Goal: Transaction & Acquisition: Purchase product/service

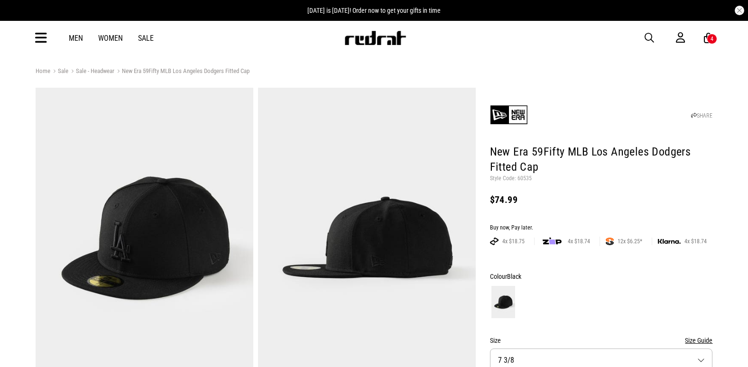
drag, startPoint x: 0, startPoint y: 0, endPoint x: 43, endPoint y: 37, distance: 56.8
click at [43, 37] on icon at bounding box center [41, 38] width 12 height 16
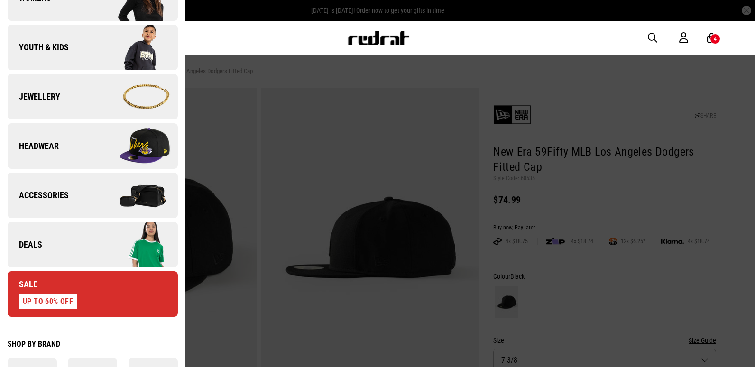
scroll to position [237, 0]
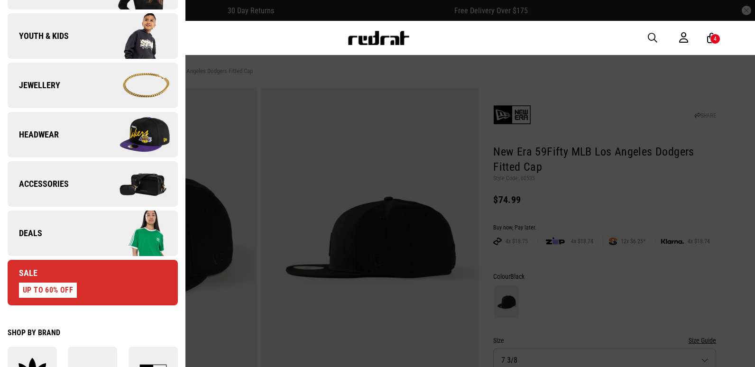
click at [61, 225] on link "Deals" at bounding box center [93, 234] width 170 height 46
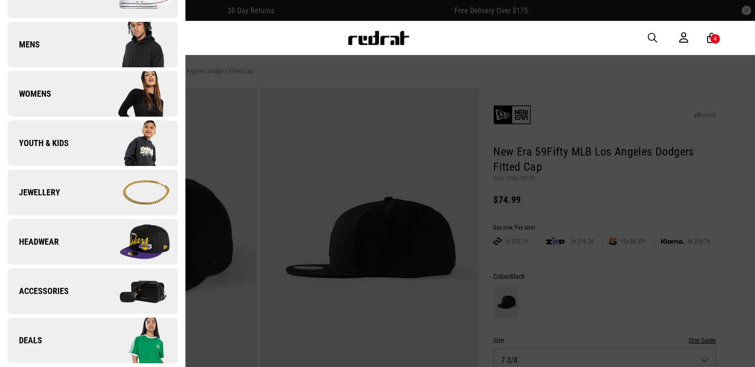
scroll to position [0, 0]
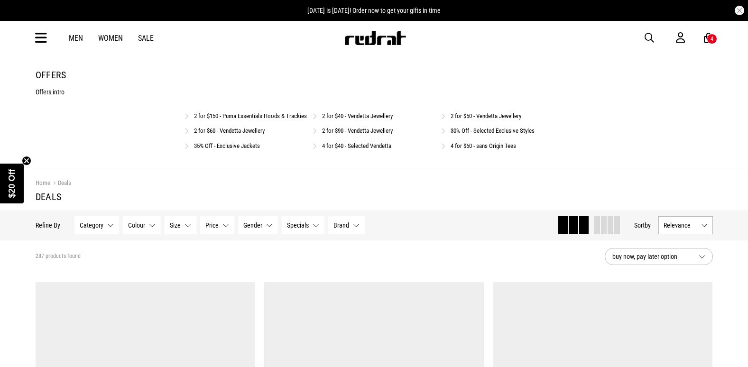
click at [239, 149] on link "35% Off - Exclusive Jackets" at bounding box center [227, 145] width 66 height 7
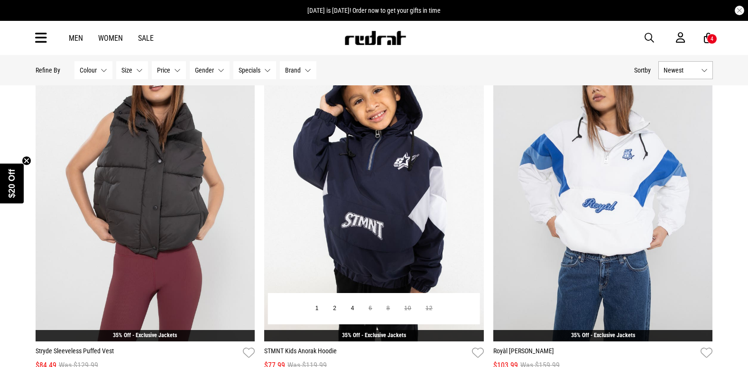
scroll to position [901, 0]
